Goal: Information Seeking & Learning: Understand process/instructions

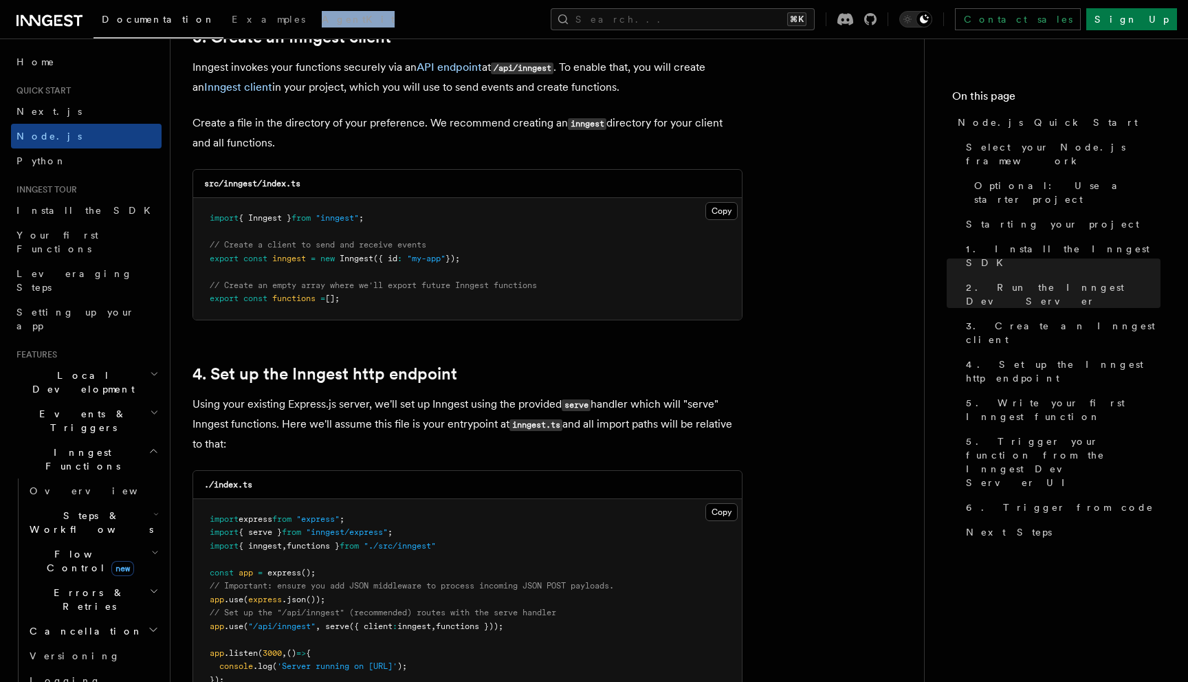
click at [75, 547] on span "Flow Control new" at bounding box center [87, 561] width 127 height 28
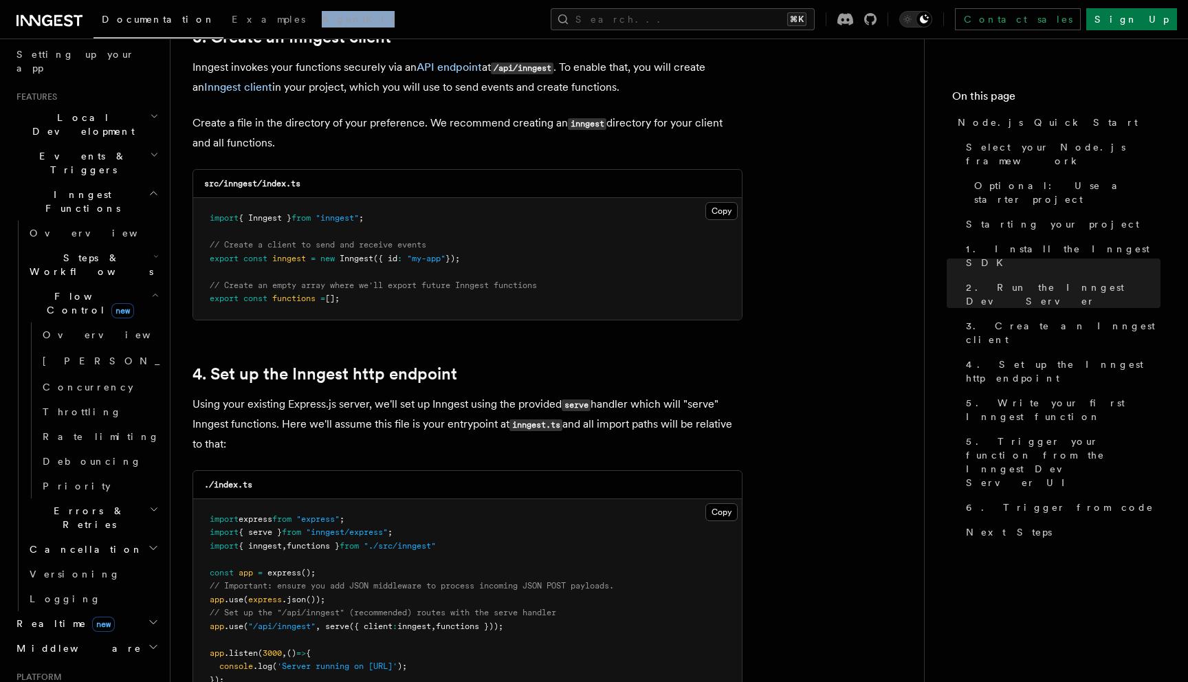
scroll to position [259, 0]
click at [53, 250] on span "Steps & Workflows" at bounding box center [88, 264] width 129 height 28
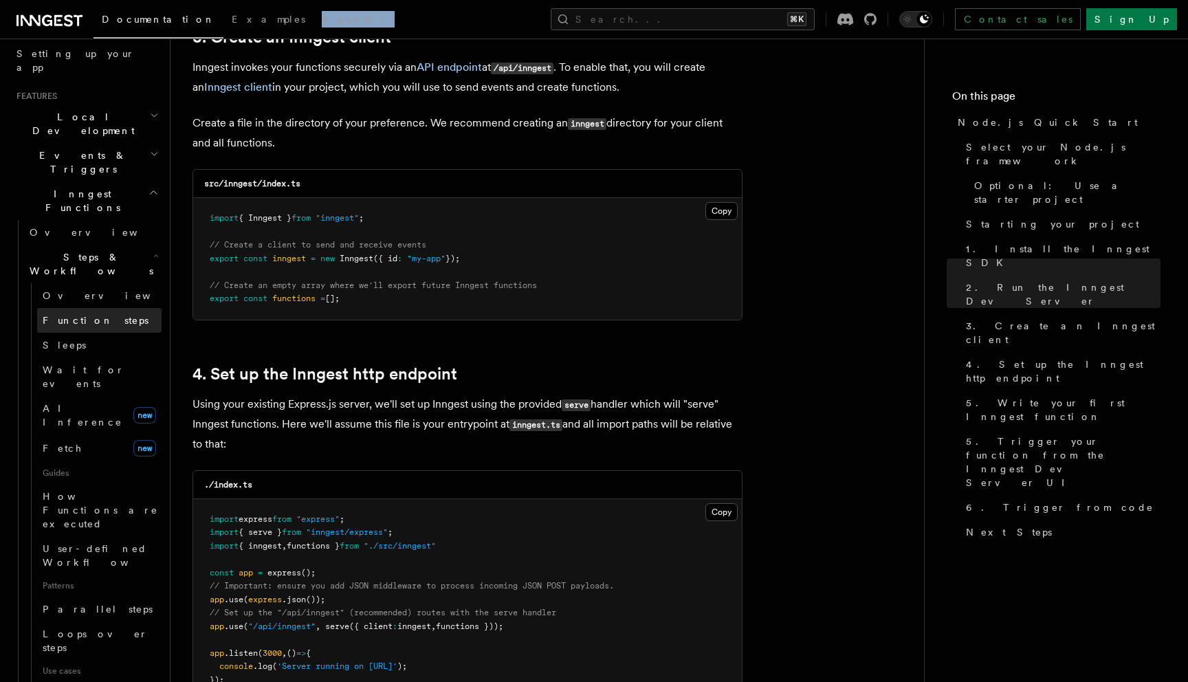
click at [87, 315] on span "Function steps" at bounding box center [96, 320] width 106 height 11
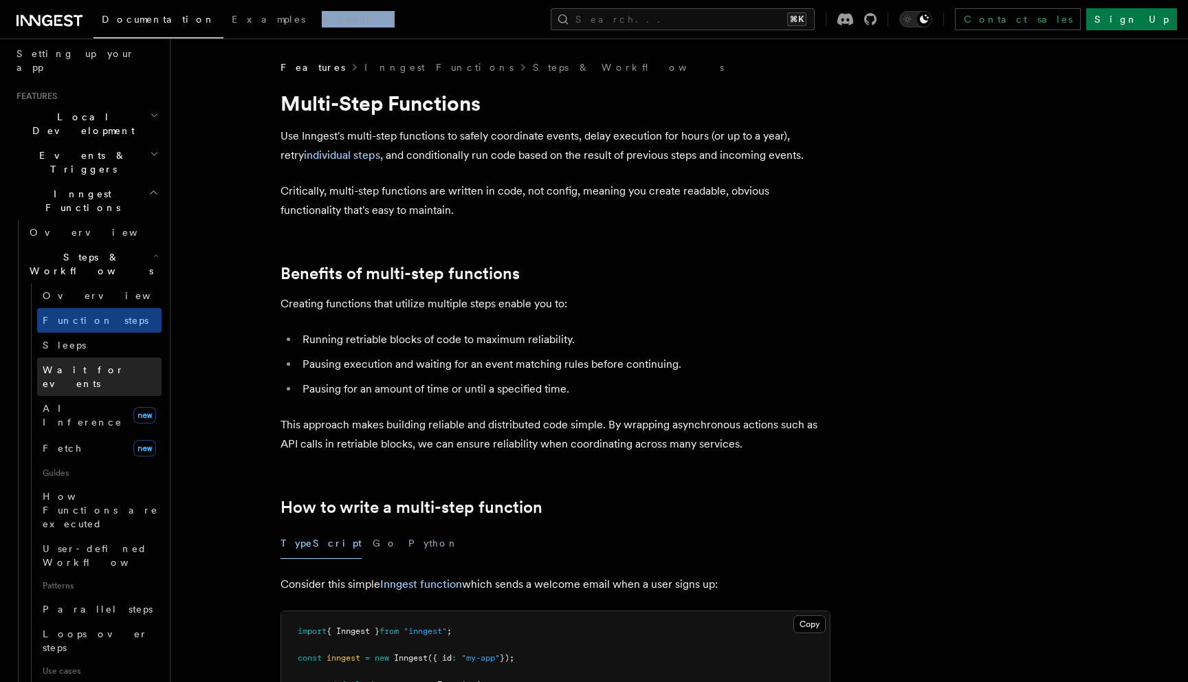
click at [87, 364] on span "Wait for events" at bounding box center [84, 376] width 82 height 25
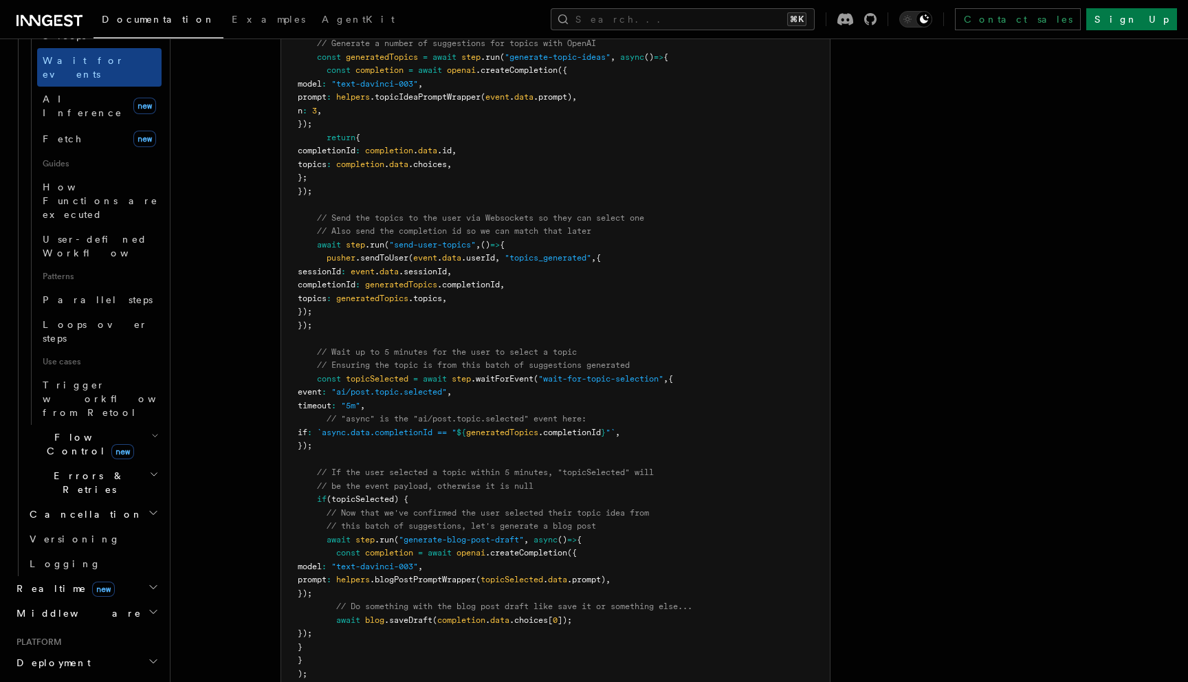
scroll to position [1495, 0]
